Goal: Task Accomplishment & Management: Complete application form

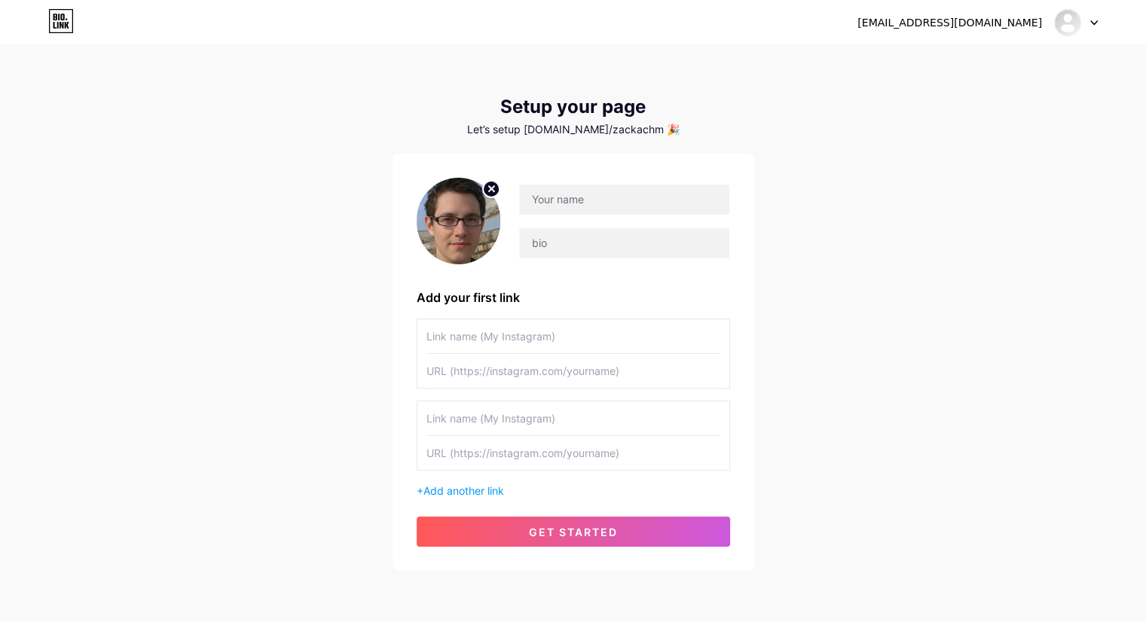
drag, startPoint x: 0, startPoint y: 0, endPoint x: 556, endPoint y: 343, distance: 653.1
click at [557, 343] on input "text" at bounding box center [573, 336] width 294 height 34
click at [561, 206] on input "text" at bounding box center [623, 200] width 209 height 30
drag, startPoint x: 636, startPoint y: 127, endPoint x: 546, endPoint y: 125, distance: 89.7
click at [546, 125] on div "Let’s setup [DOMAIN_NAME]/zackachm 🎉" at bounding box center [573, 130] width 362 height 12
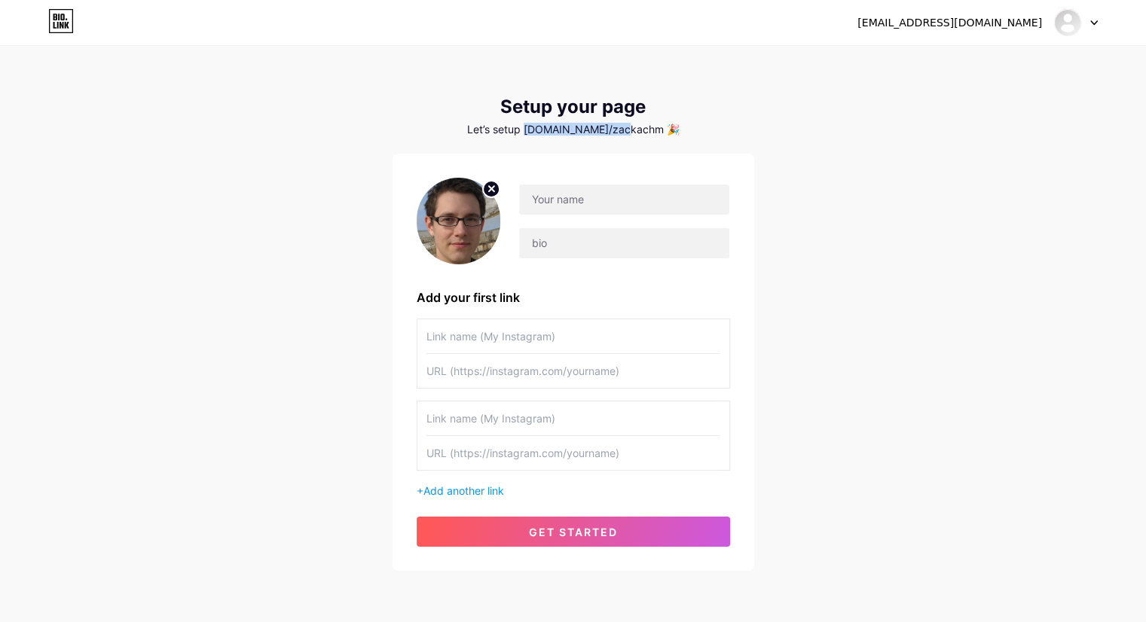
copy div "[DOMAIN_NAME]/zackachm"
click at [517, 453] on input "text" at bounding box center [573, 453] width 294 height 34
click at [496, 302] on div "Add your first link" at bounding box center [573, 297] width 313 height 18
click at [560, 340] on input "text" at bounding box center [573, 336] width 294 height 34
click at [627, 194] on input "text" at bounding box center [623, 200] width 209 height 30
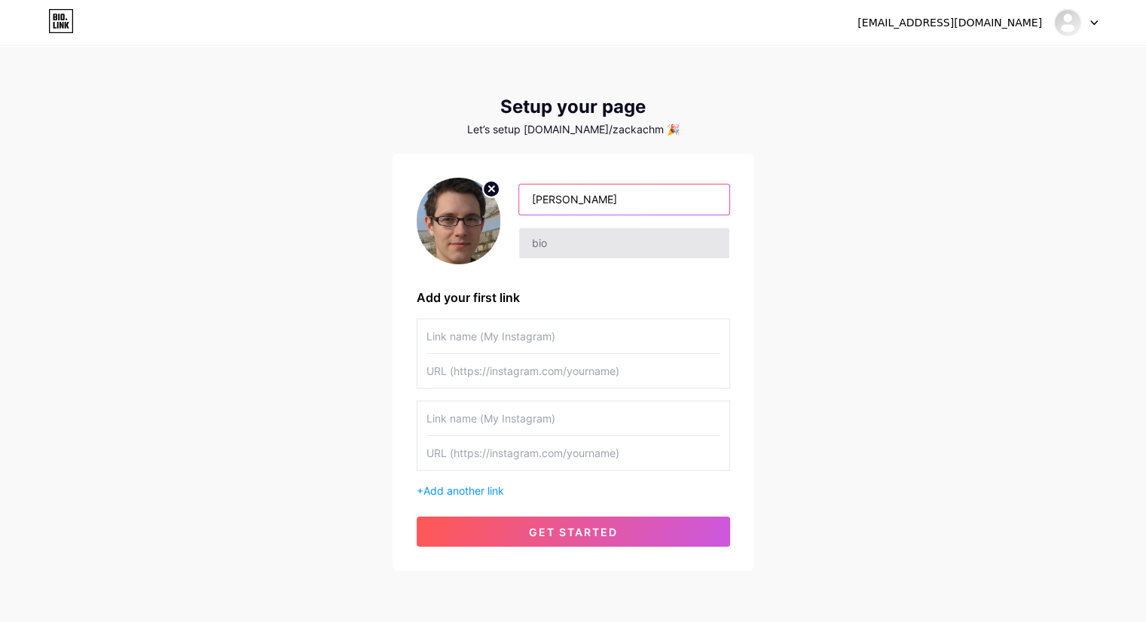
type input "[PERSON_NAME]"
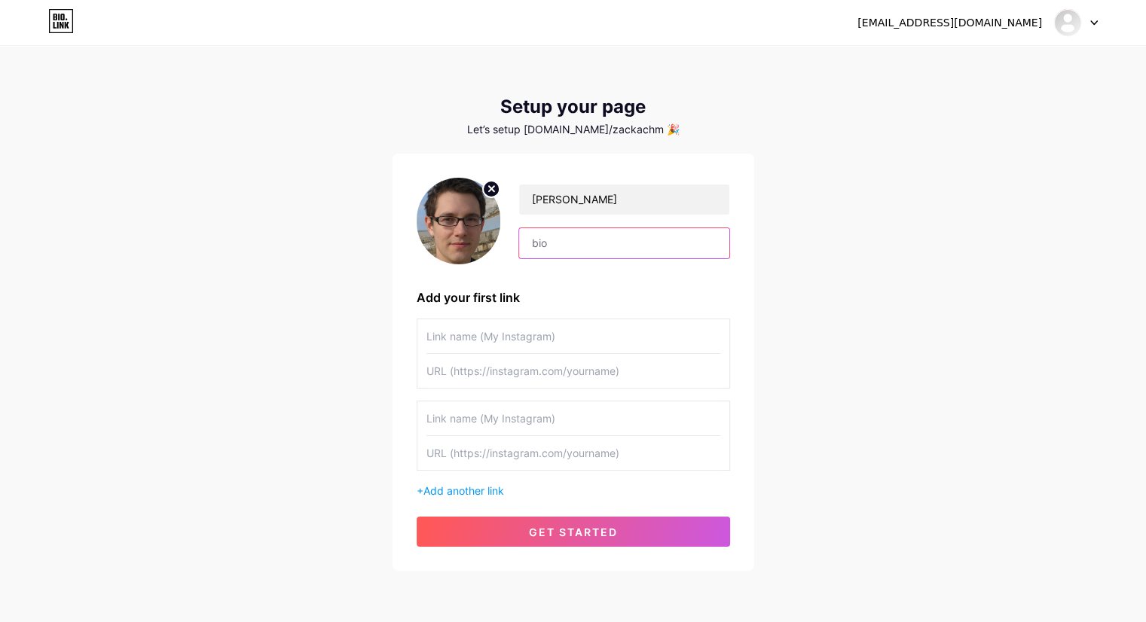
click at [619, 242] on input "text" at bounding box center [623, 243] width 209 height 30
type input "Man of mistery"
click at [589, 304] on div "Add your first link" at bounding box center [573, 297] width 313 height 18
drag, startPoint x: 565, startPoint y: 327, endPoint x: 588, endPoint y: 335, distance: 24.1
click at [565, 328] on input "text" at bounding box center [573, 336] width 294 height 34
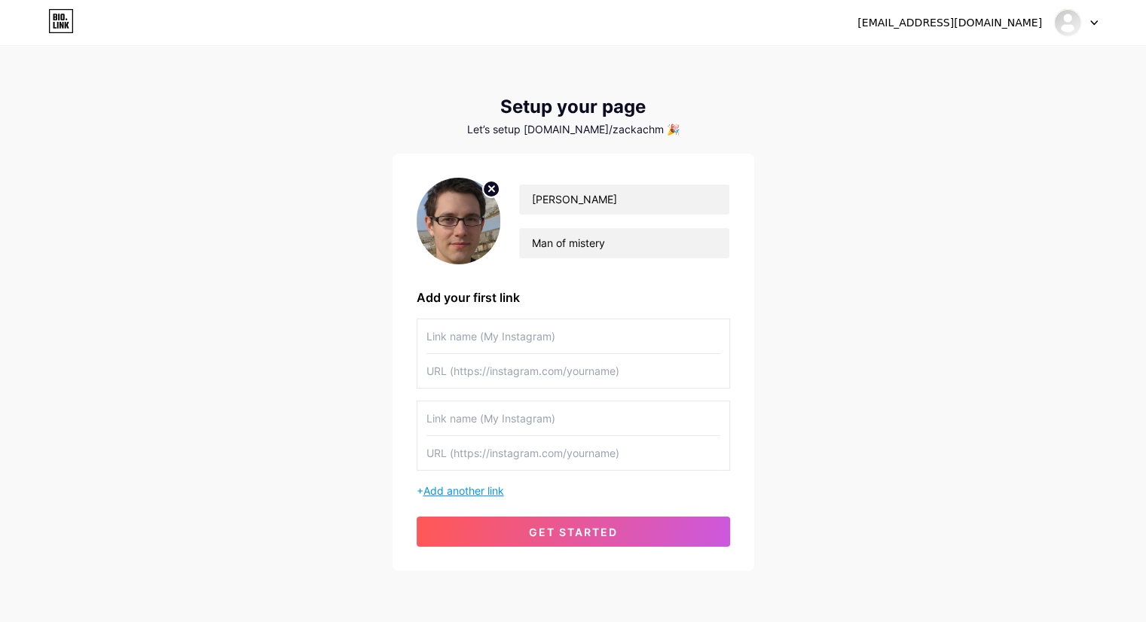
click at [483, 486] on span "Add another link" at bounding box center [463, 490] width 81 height 13
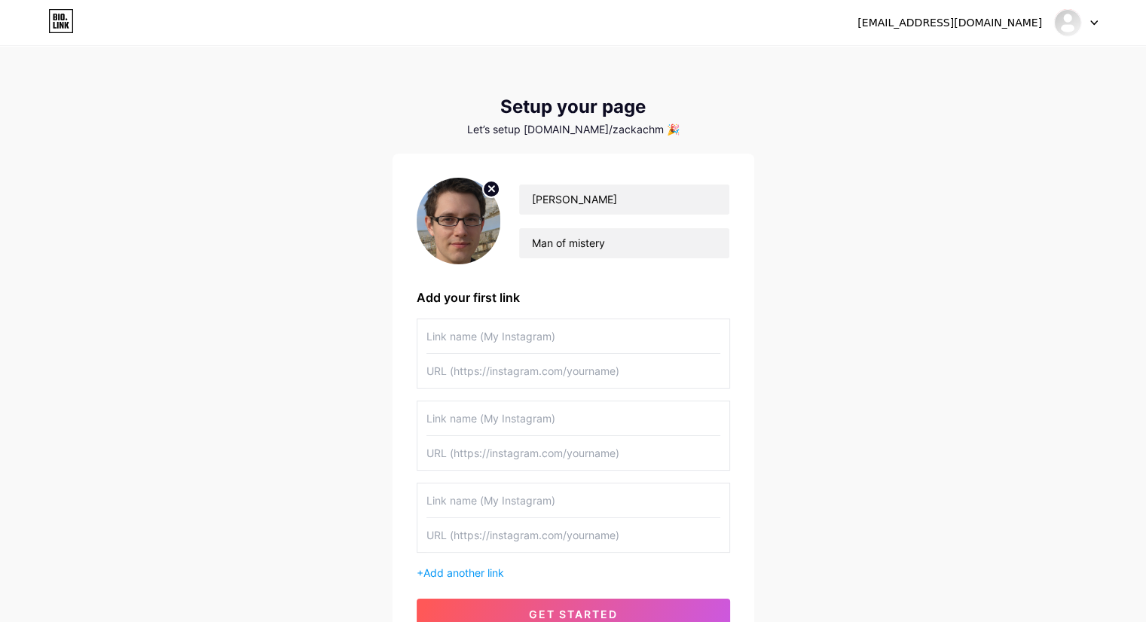
click at [540, 340] on input "text" at bounding box center [573, 336] width 294 height 34
click at [508, 348] on input "text" at bounding box center [573, 336] width 294 height 34
type input "Z"
type input "[PERSON_NAME]'s Linktree"
